Goal: Task Accomplishment & Management: Manage account settings

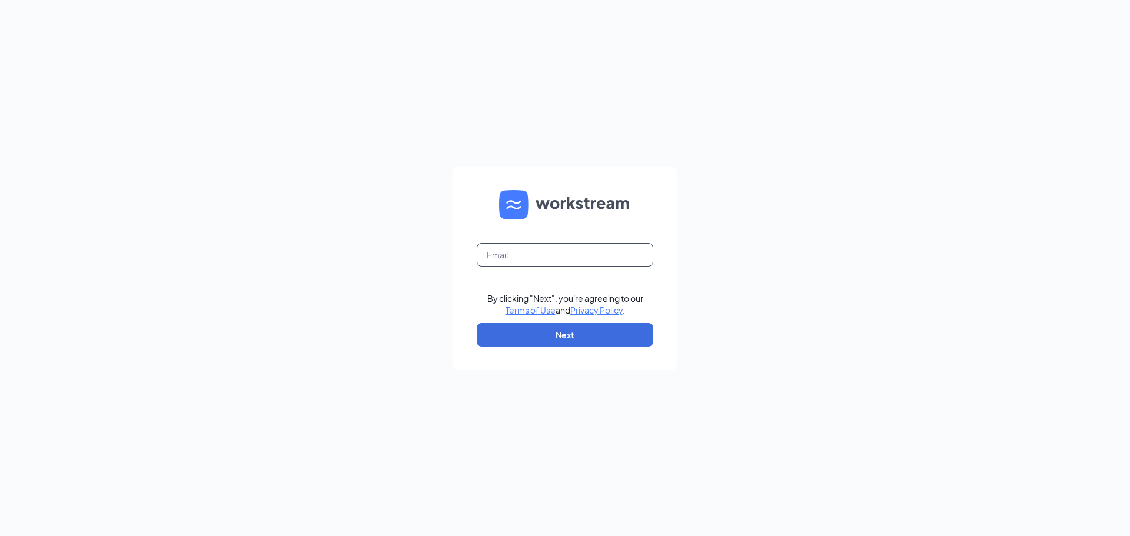
click at [532, 254] on input "text" at bounding box center [565, 255] width 177 height 24
type input "[EMAIL_ADDRESS][DOMAIN_NAME]"
click at [544, 335] on button "Next" at bounding box center [565, 335] width 177 height 24
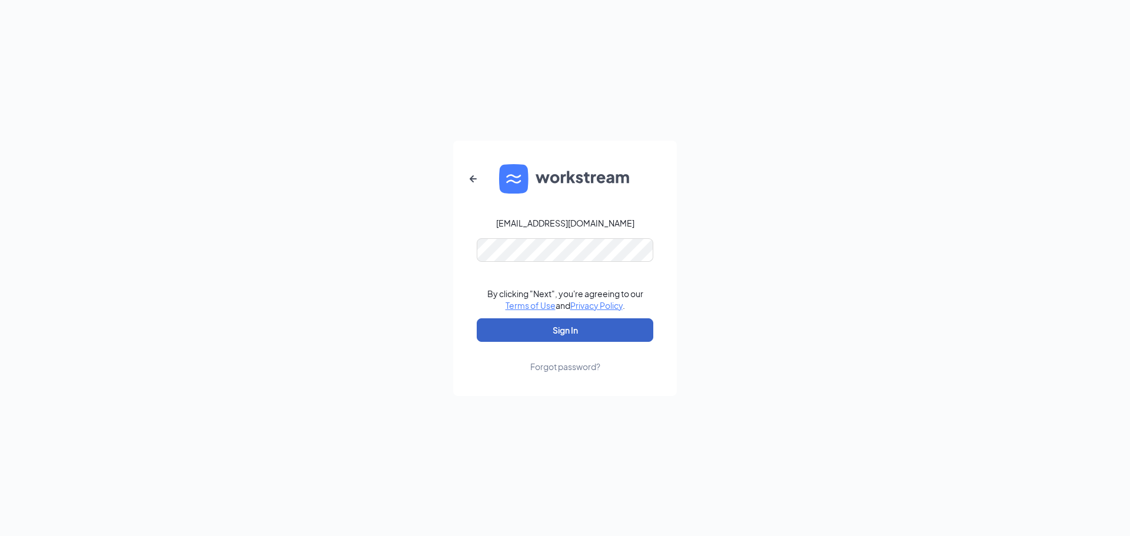
click at [567, 328] on button "Sign In" at bounding box center [565, 330] width 177 height 24
click at [285, 234] on div "[EMAIL_ADDRESS][DOMAIN_NAME] Credential mismatches. By clicking "Next", you're …" at bounding box center [565, 268] width 1130 height 536
click at [477, 318] on button "Sign In" at bounding box center [565, 330] width 177 height 24
click at [278, 248] on div "[EMAIL_ADDRESS][DOMAIN_NAME] Credential mismatches. By clicking "Next", you're …" at bounding box center [565, 268] width 1130 height 536
